Goal: Task Accomplishment & Management: Use online tool/utility

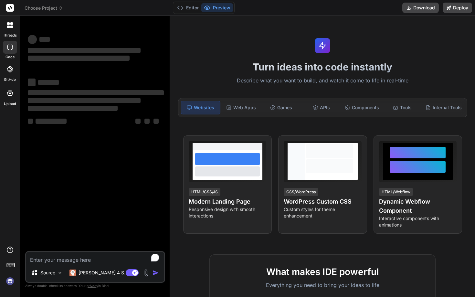
click at [54, 263] on textarea "To enrich screen reader interactions, please activate Accessibility in Grammarl…" at bounding box center [95, 258] width 138 height 12
type textarea "// Define pins for buzzer, LED, pushbutton, temperature sensor, and gas sensor …"
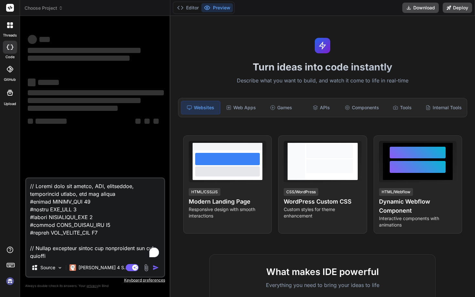
scroll to position [1110, 0]
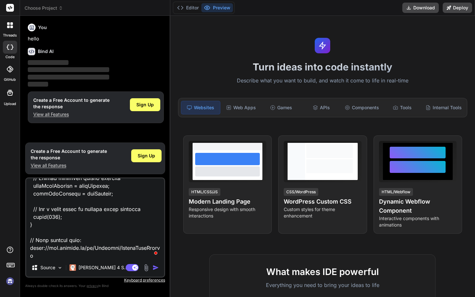
type textarea "x"
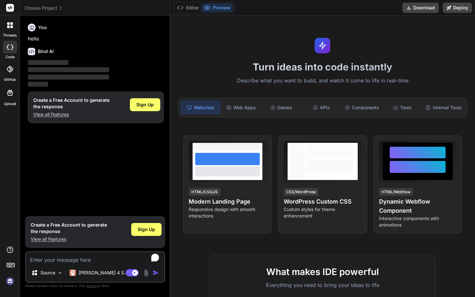
paste textarea "Buzzer: positive 10, negative gnd Led: long leg with resistor 9, shorter gnd Pu…"
type textarea "Buzzer: positive 10, negative gnd Led: long leg with resistor 9, shorter gnd Pu…"
type textarea "x"
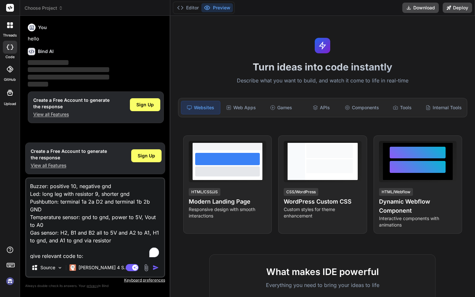
scroll to position [101, 0]
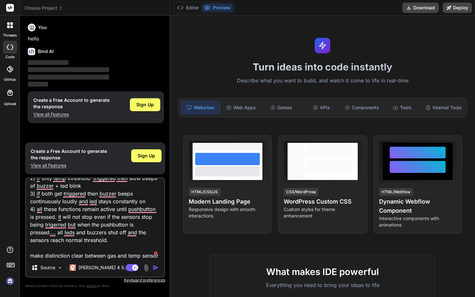
type textarea "Buzzer: positive 10, negative gnd Led: long leg with resistor 9, shorter gnd Pu…"
click at [156, 268] on img "button" at bounding box center [156, 267] width 6 height 6
click at [143, 156] on span "Sign Up" at bounding box center [146, 156] width 17 height 6
type textarea "x"
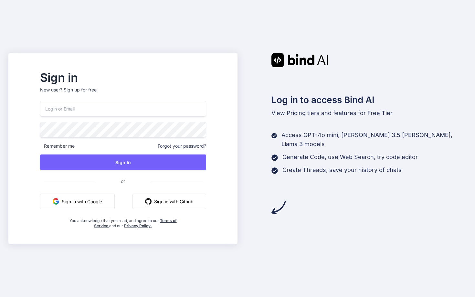
click at [115, 194] on button "Sign in with Google" at bounding box center [77, 202] width 75 height 16
click at [101, 203] on button "Sign in with Google" at bounding box center [77, 202] width 75 height 16
click at [113, 203] on button "Sign in with Google" at bounding box center [77, 202] width 75 height 16
